Goal: Information Seeking & Learning: Learn about a topic

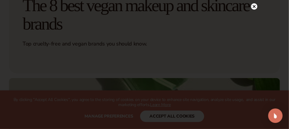
scroll to position [80, 0]
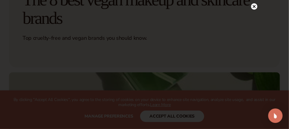
click at [253, 7] on circle at bounding box center [254, 6] width 6 height 6
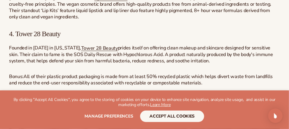
scroll to position [1183, 0]
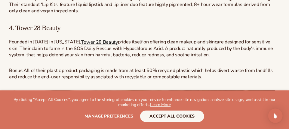
click at [88, 42] on span "Tower 28 Beauty" at bounding box center [99, 42] width 37 height 7
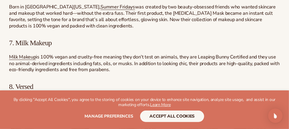
scroll to position [1504, 0]
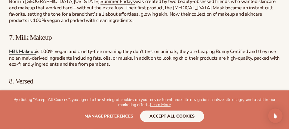
click at [26, 55] on span "Milk Makeup" at bounding box center [22, 51] width 27 height 7
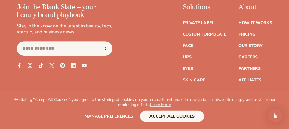
scroll to position [2590, 0]
